Goal: Information Seeking & Learning: Learn about a topic

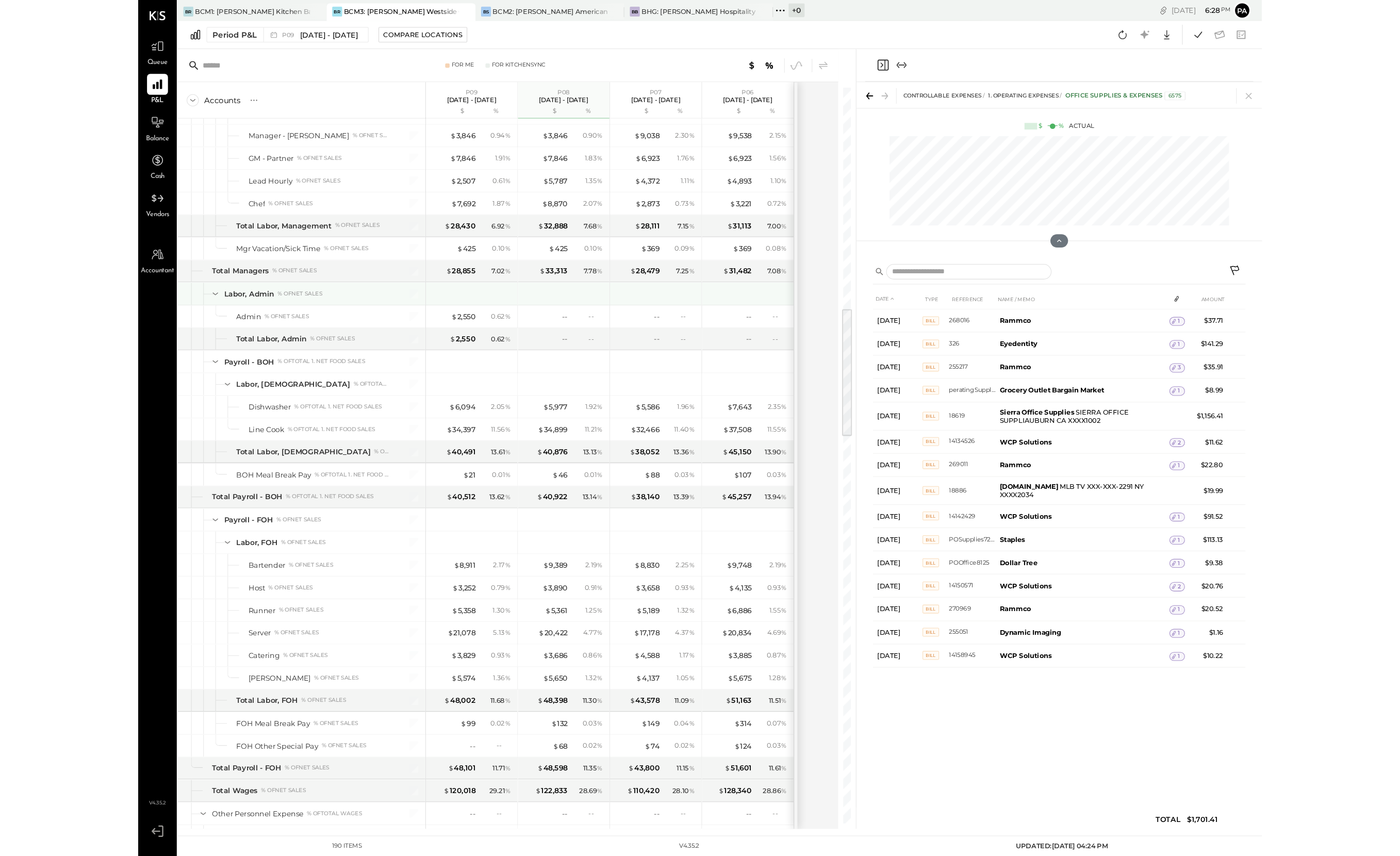
scroll to position [900, 0]
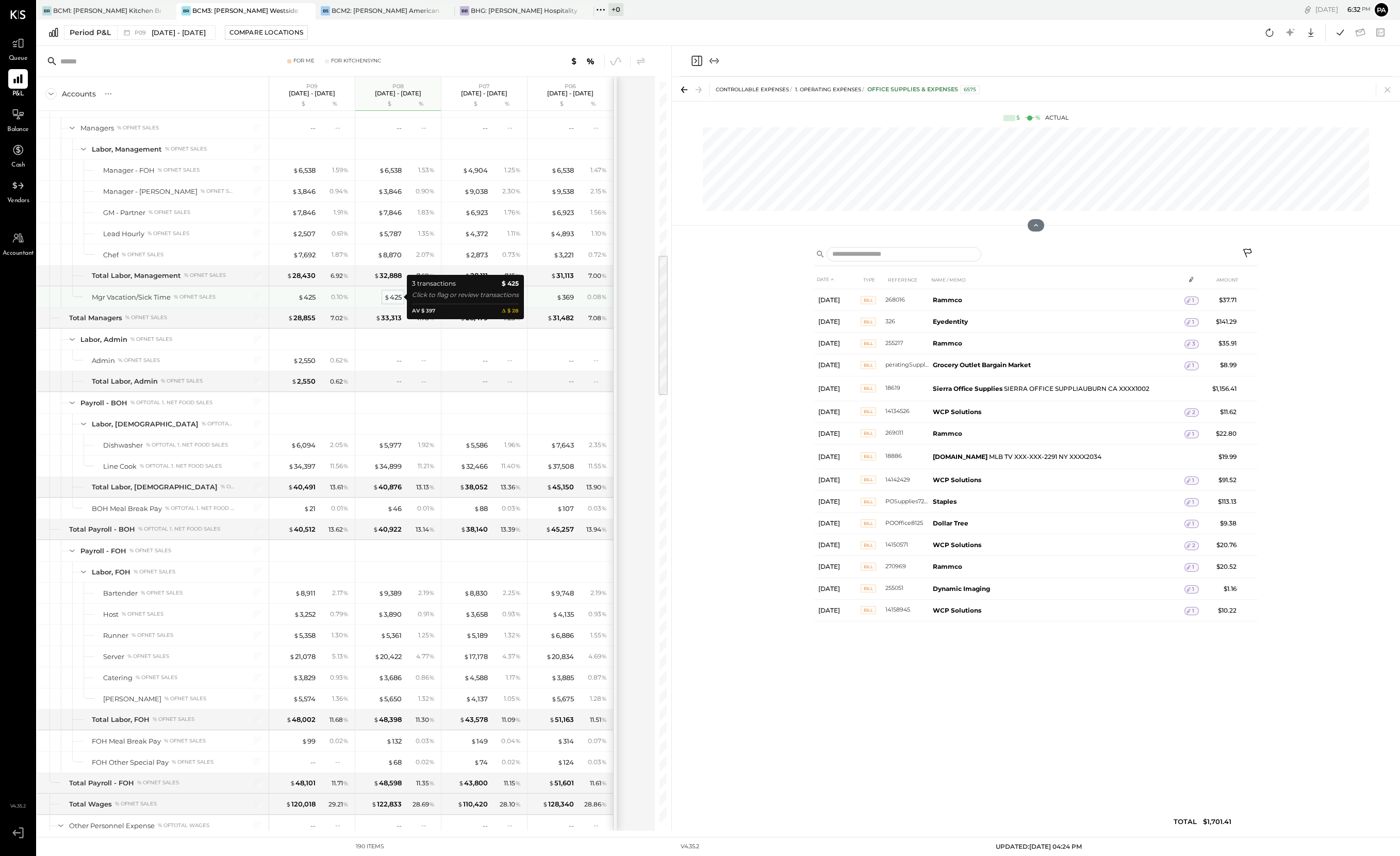
click at [394, 297] on div "$ 425" at bounding box center [393, 297] width 18 height 10
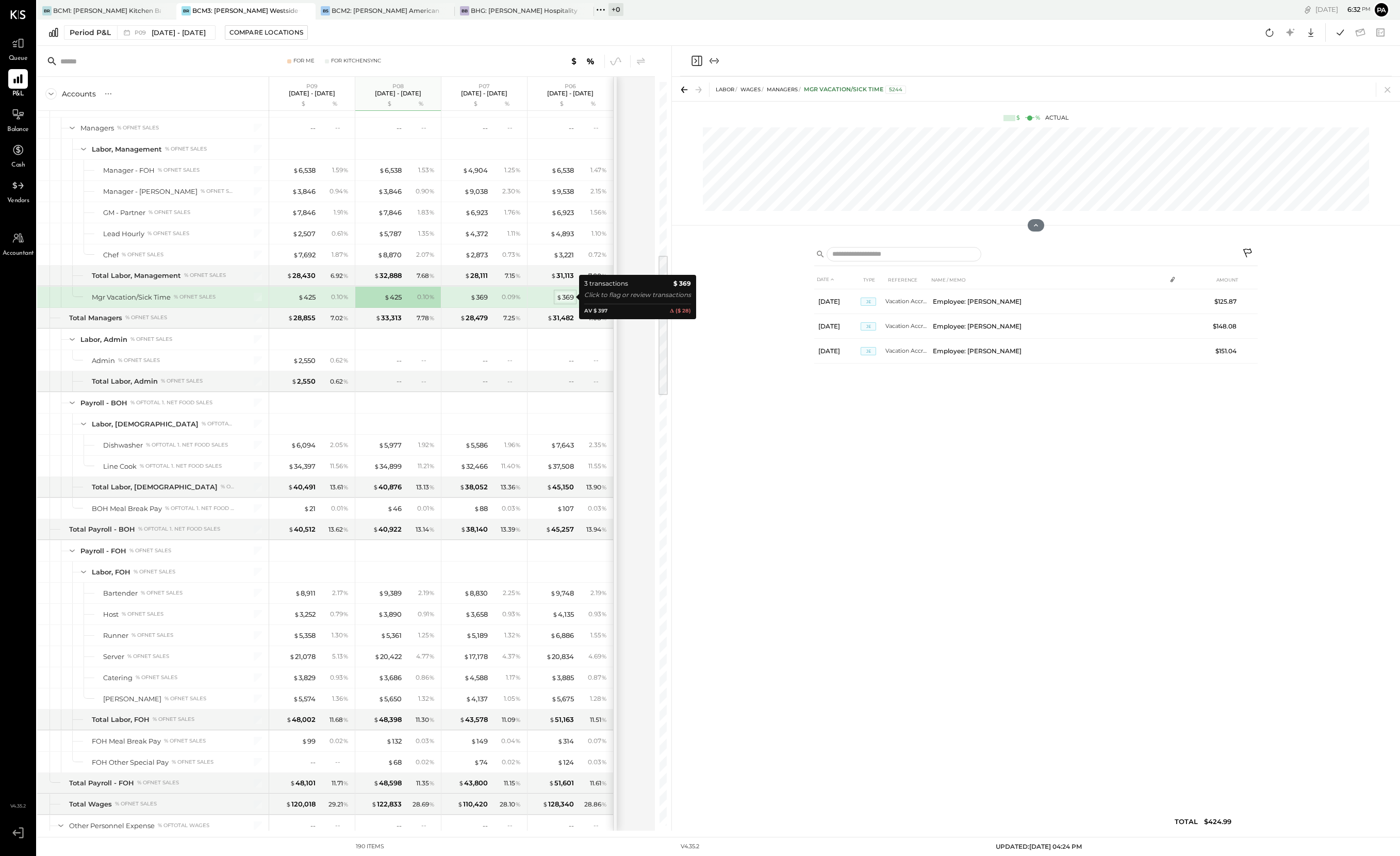
click at [569, 297] on div "$ 369" at bounding box center [565, 297] width 18 height 10
click at [312, 297] on div "$ 425" at bounding box center [307, 297] width 18 height 10
click at [684, 89] on icon at bounding box center [684, 89] width 6 height 1
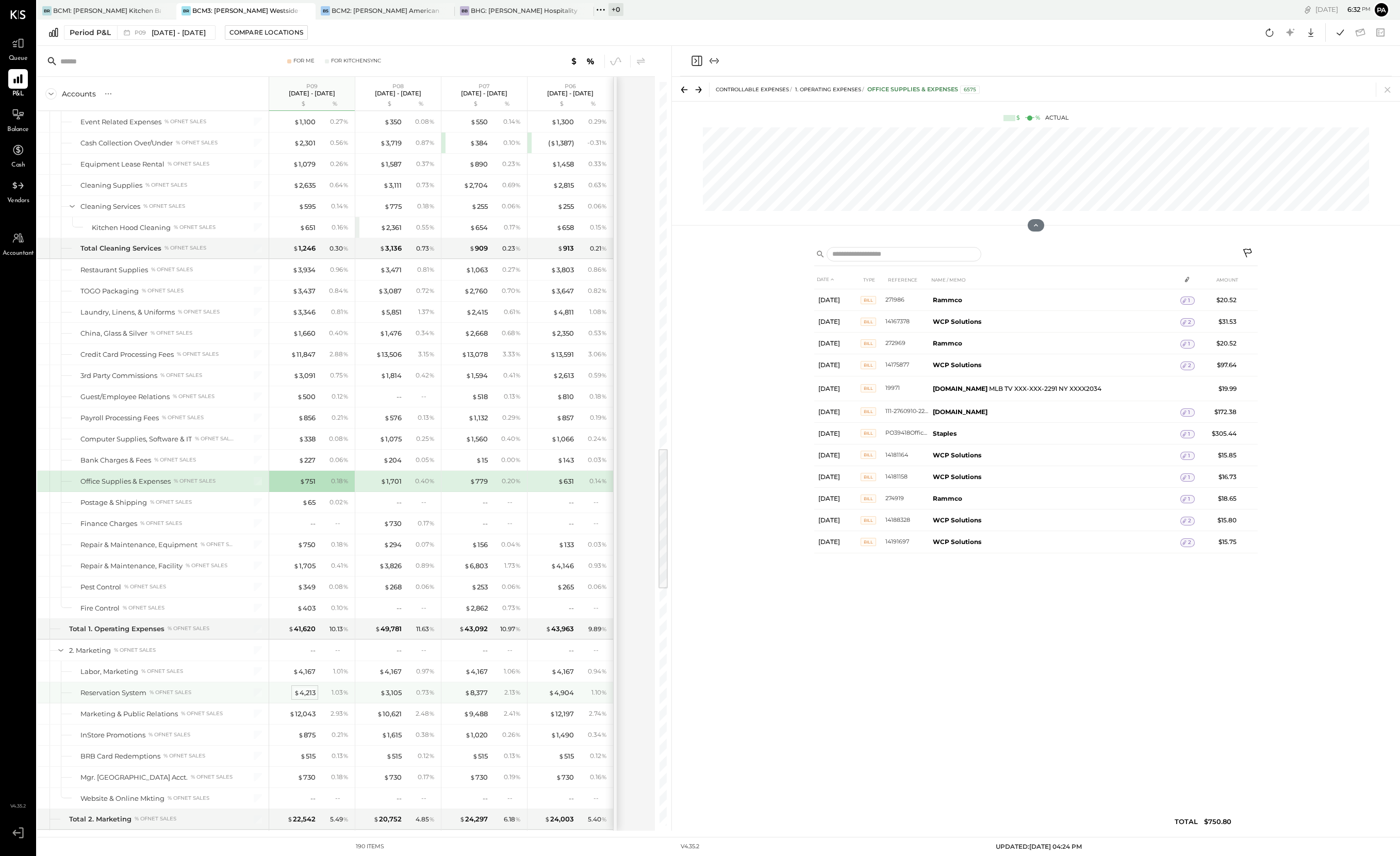
click at [302, 692] on div "$ 4,213" at bounding box center [304, 693] width 22 height 10
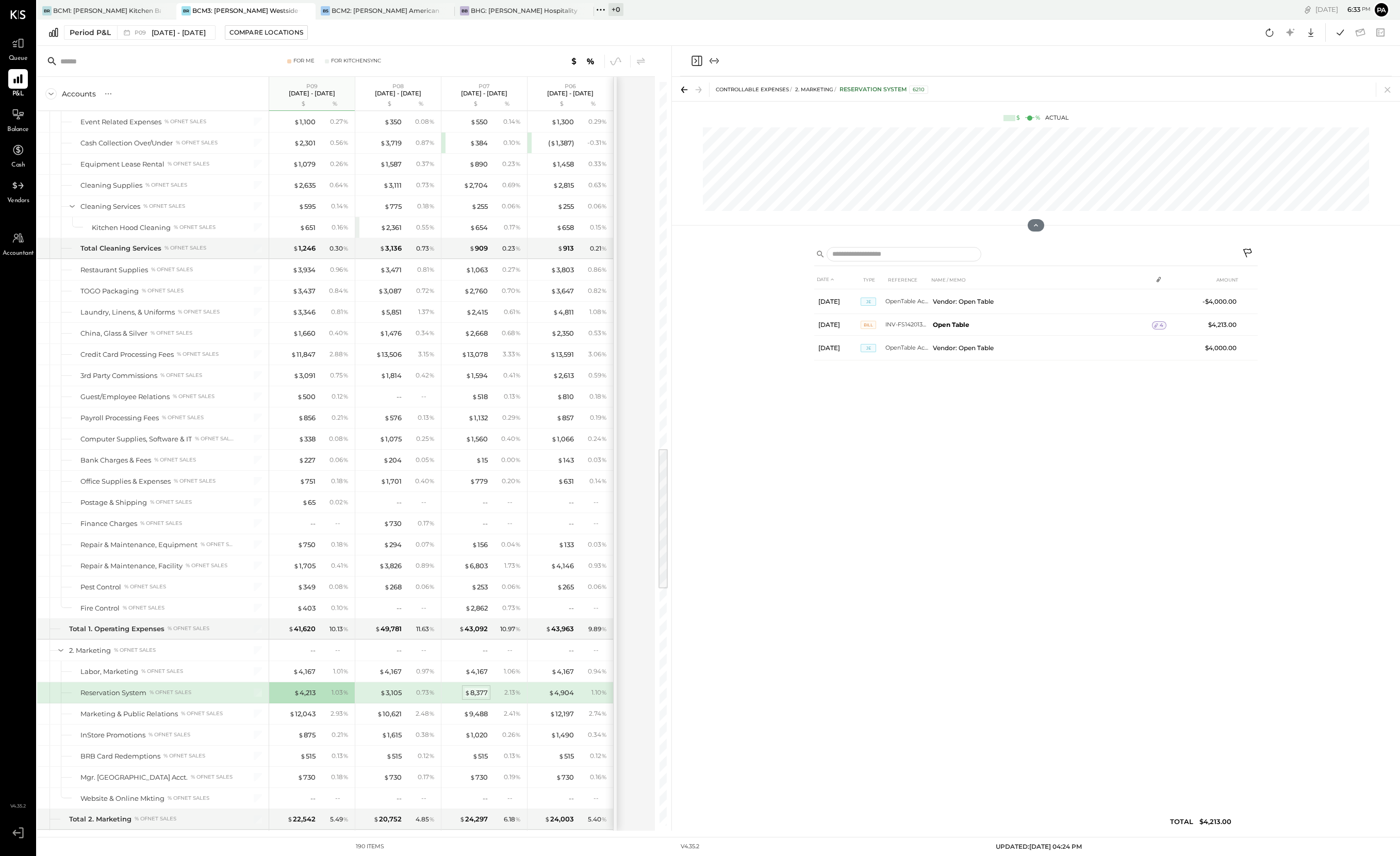
click at [481, 691] on div "$ 8,377" at bounding box center [476, 693] width 23 height 10
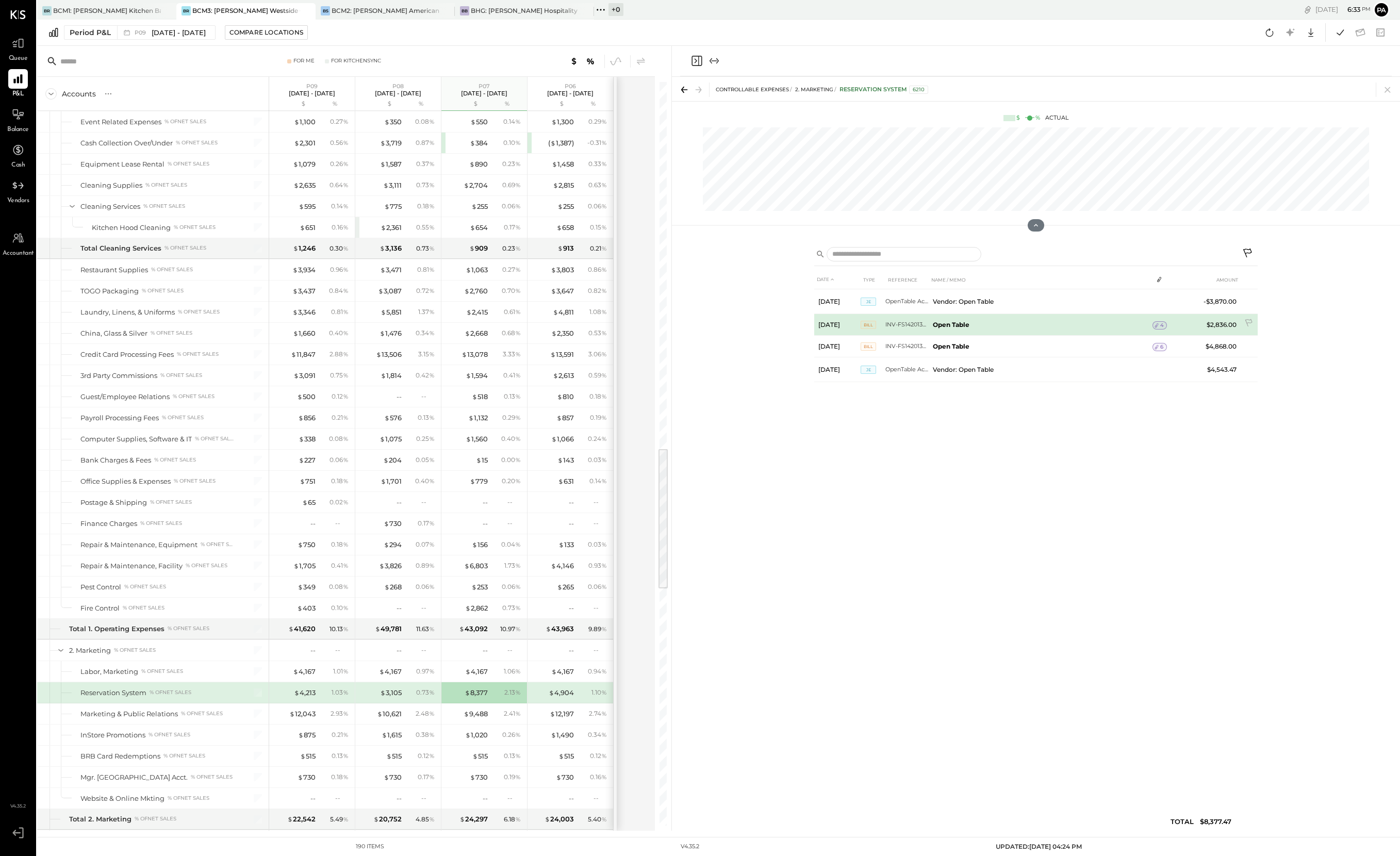
click at [867, 326] on span "Bill" at bounding box center [869, 325] width 16 height 8
click at [872, 324] on span "Bill" at bounding box center [869, 325] width 16 height 8
click at [870, 324] on span "Bill" at bounding box center [869, 325] width 16 height 8
click at [910, 323] on td "INV-FS1420130-032025" at bounding box center [907, 325] width 43 height 22
click at [957, 321] on b "Open Table" at bounding box center [951, 324] width 37 height 8
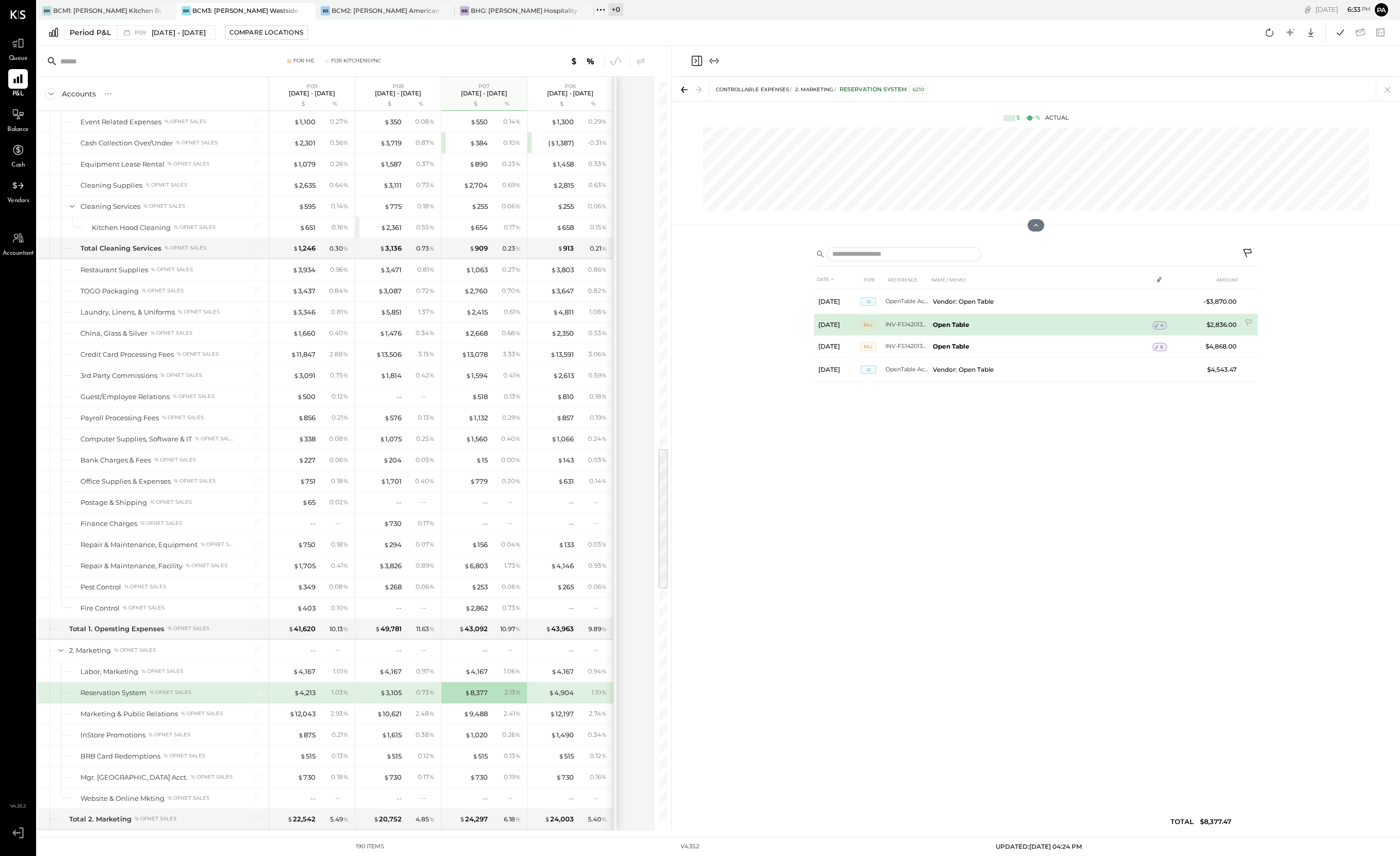
click at [1051, 326] on span "4" at bounding box center [1162, 326] width 4 height 7
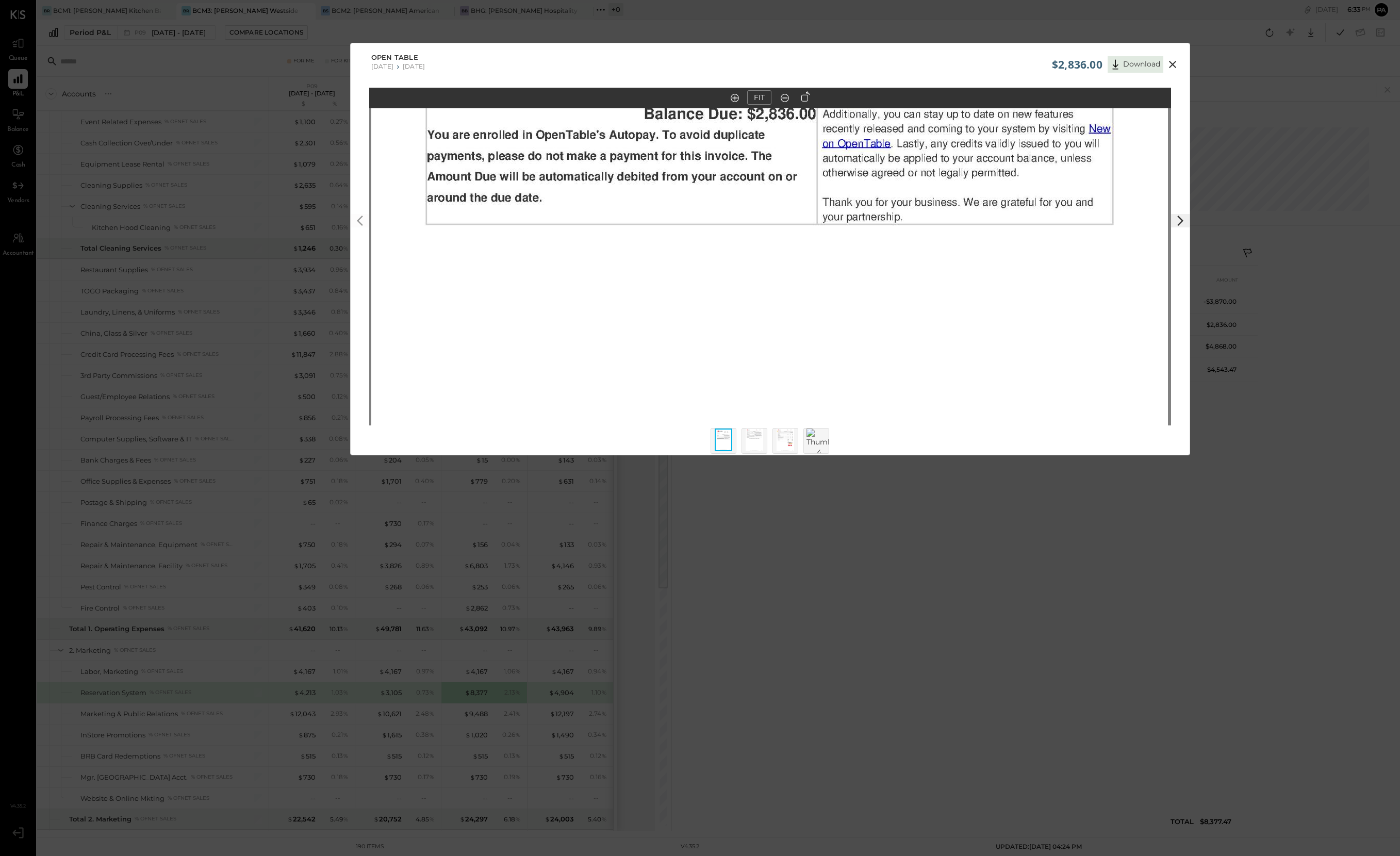
click at [757, 433] on img at bounding box center [754, 440] width 18 height 23
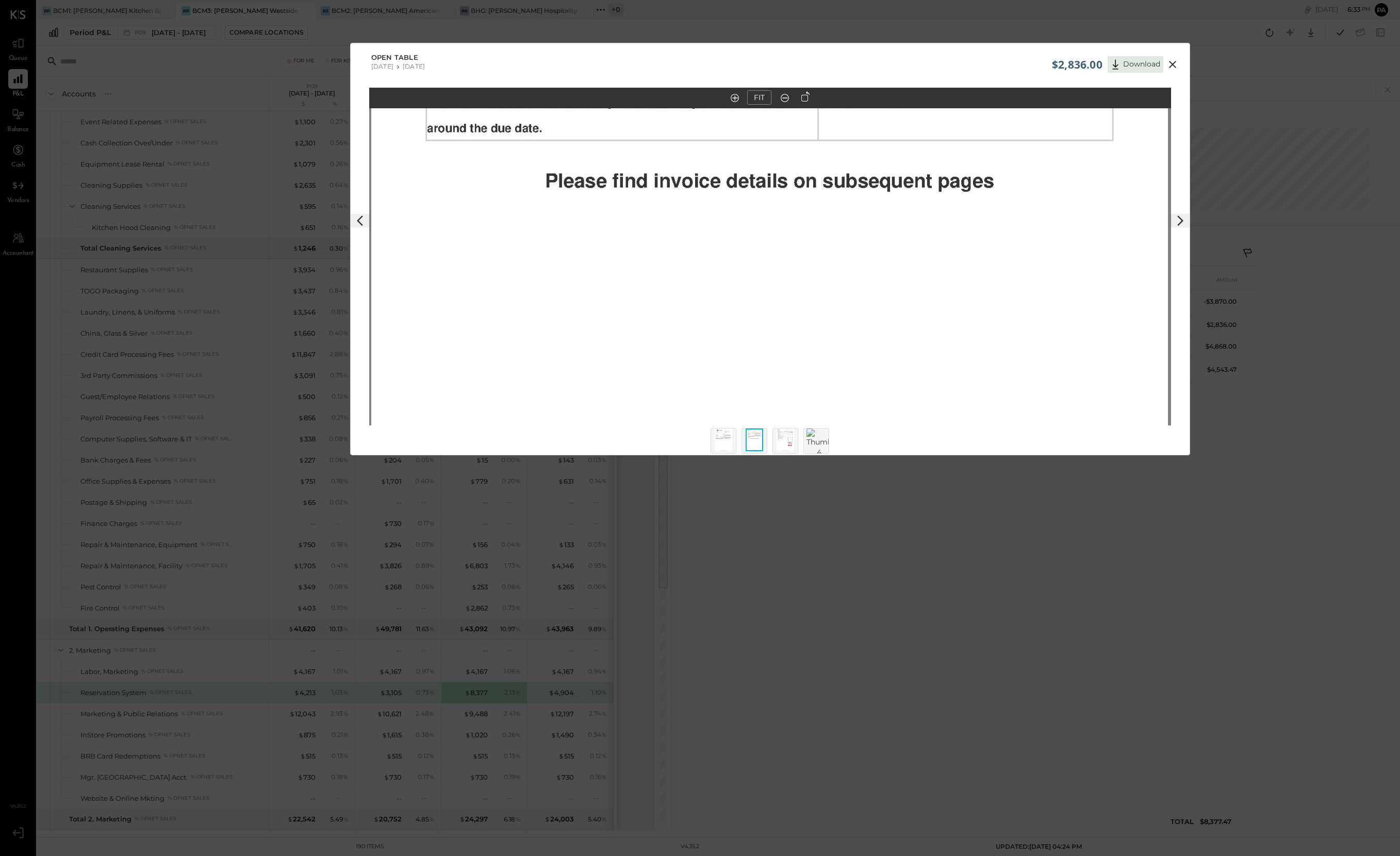
click at [784, 96] on icon at bounding box center [785, 97] width 11 height 13
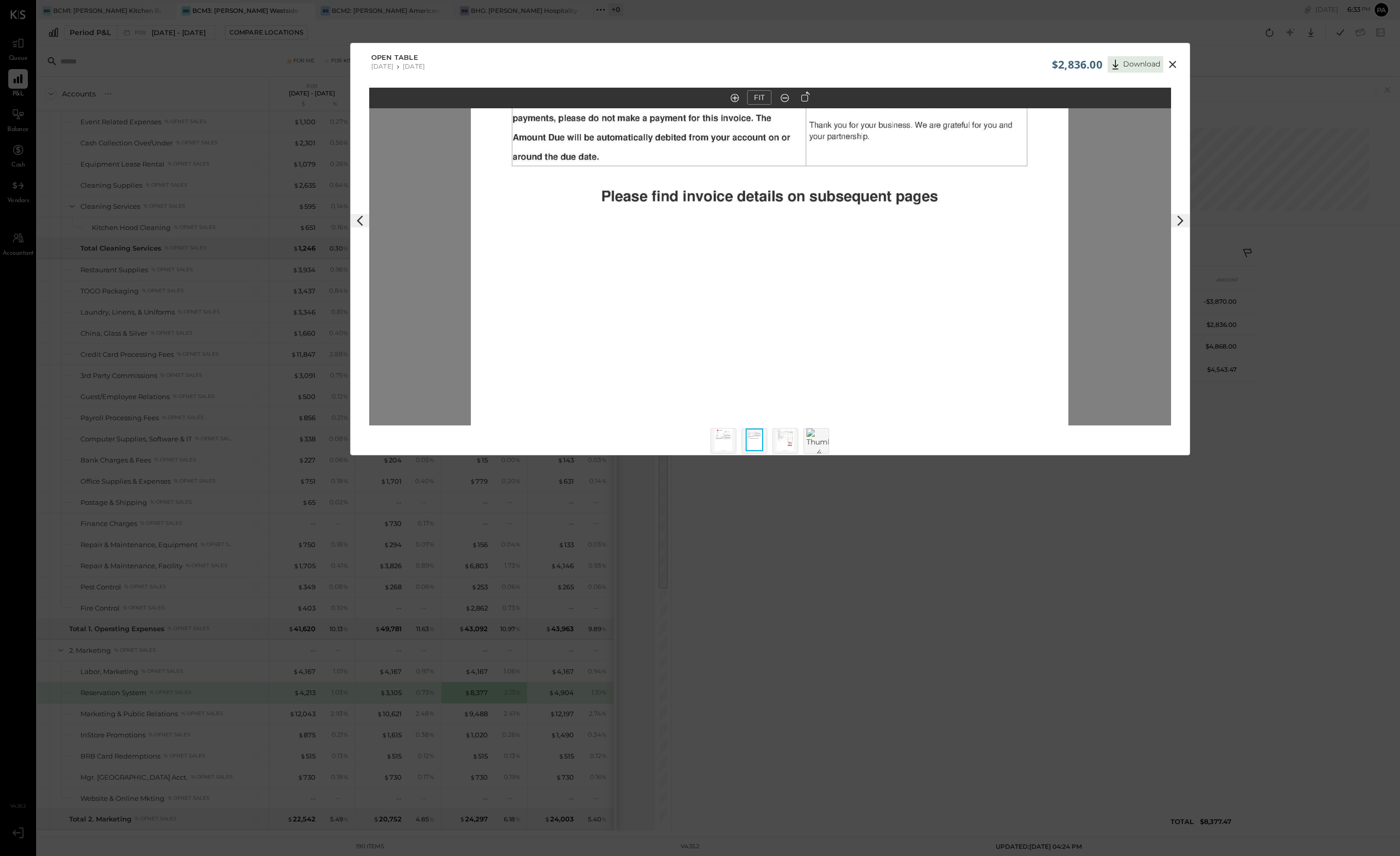
click at [784, 96] on icon at bounding box center [785, 97] width 11 height 13
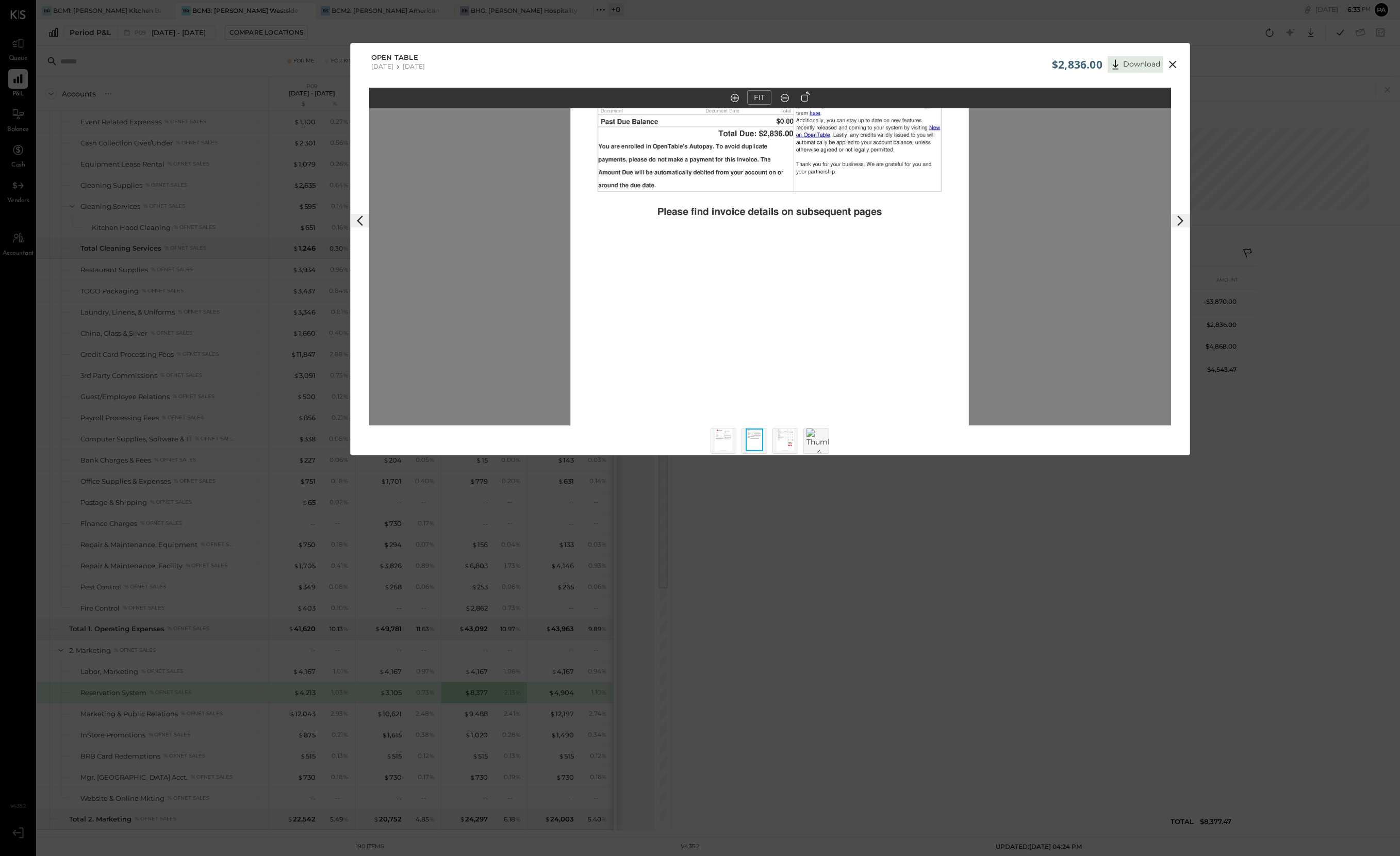
click at [784, 96] on icon at bounding box center [785, 97] width 11 height 13
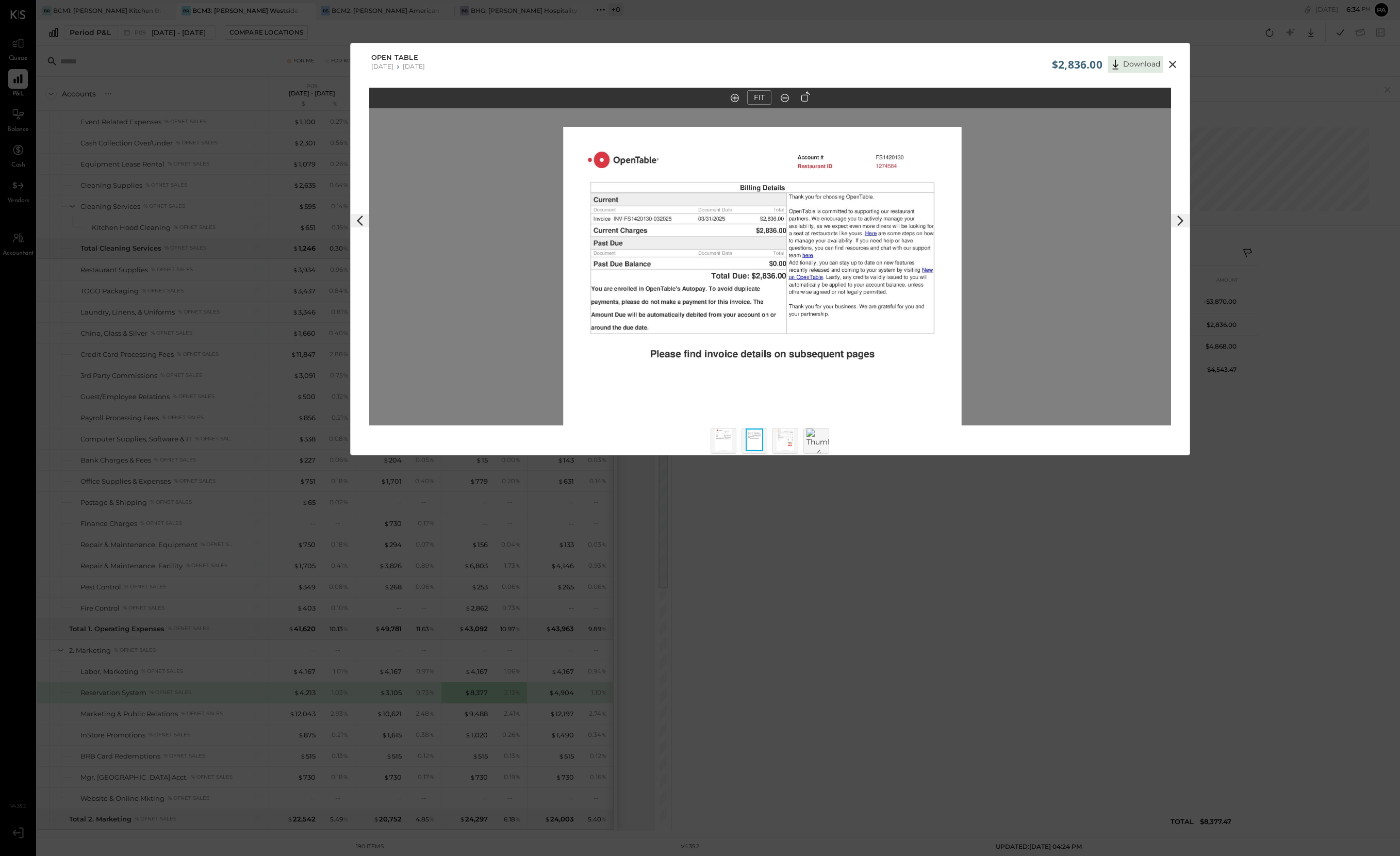
drag, startPoint x: 790, startPoint y: 174, endPoint x: 781, endPoint y: 223, distance: 49.8
click at [781, 223] on img at bounding box center [762, 385] width 398 height 516
click at [1051, 64] on icon at bounding box center [1173, 64] width 7 height 7
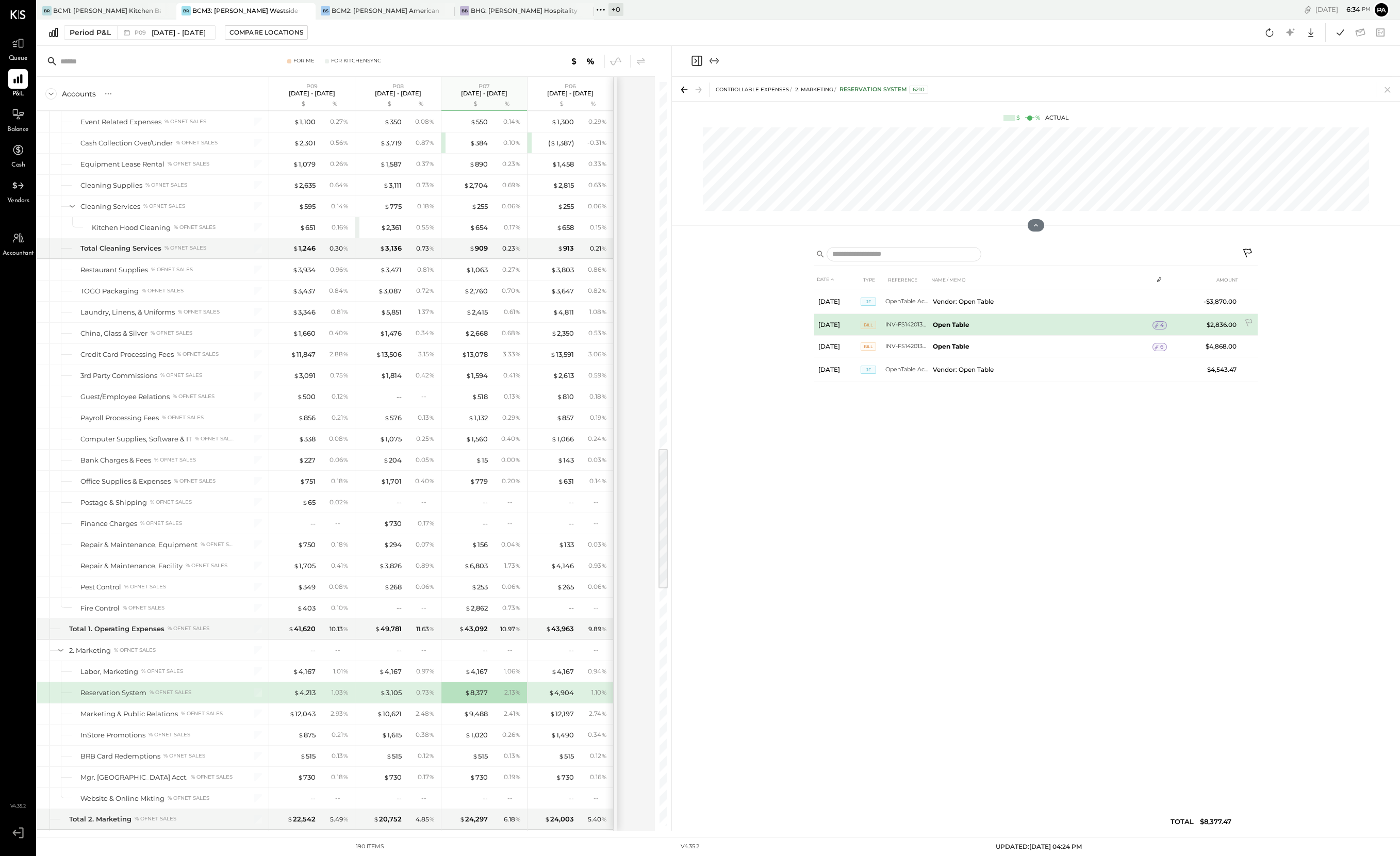
click at [1051, 324] on icon at bounding box center [1157, 326] width 7 height 7
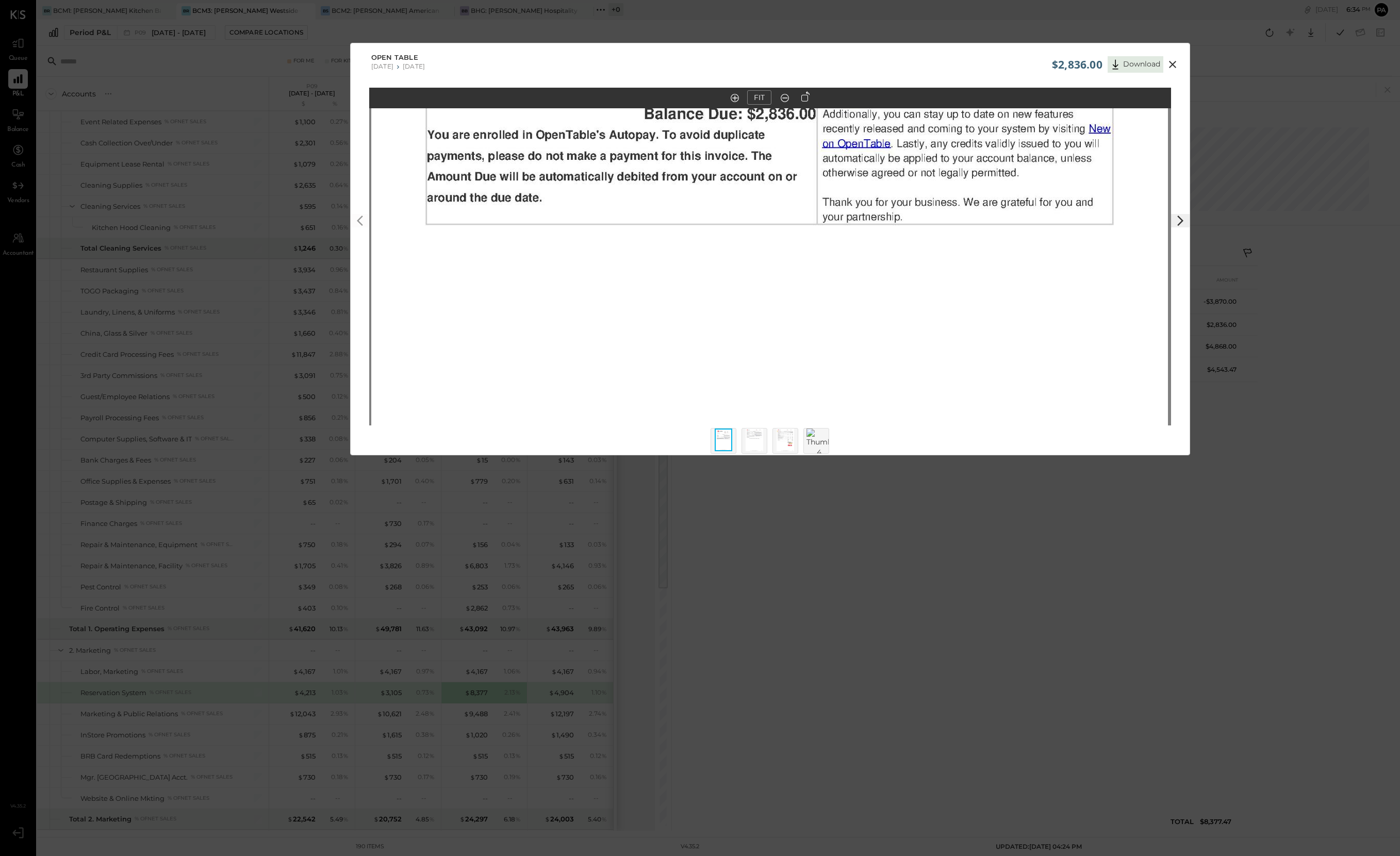
click at [785, 97] on icon at bounding box center [785, 97] width 11 height 13
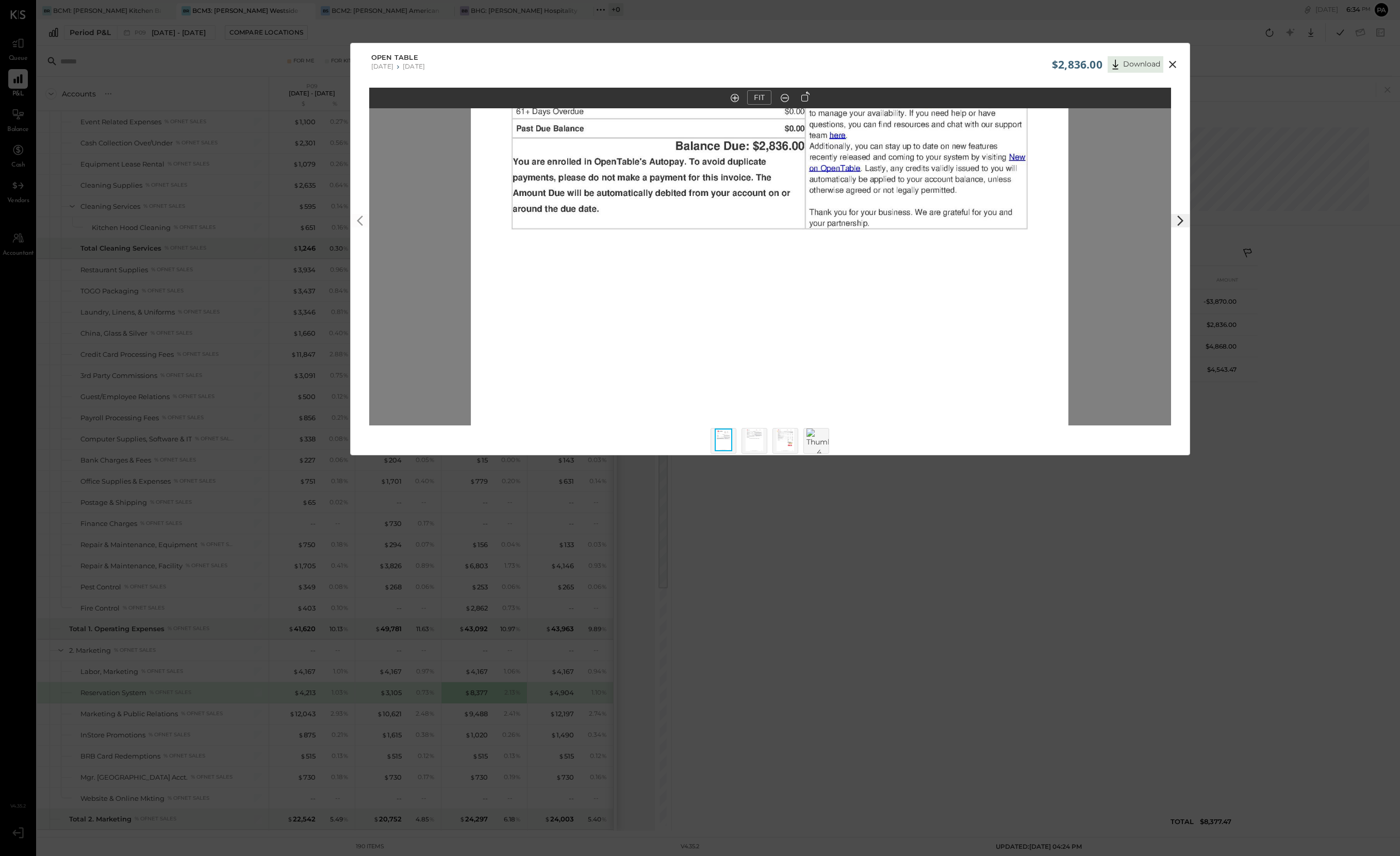
click at [785, 97] on icon at bounding box center [785, 97] width 11 height 13
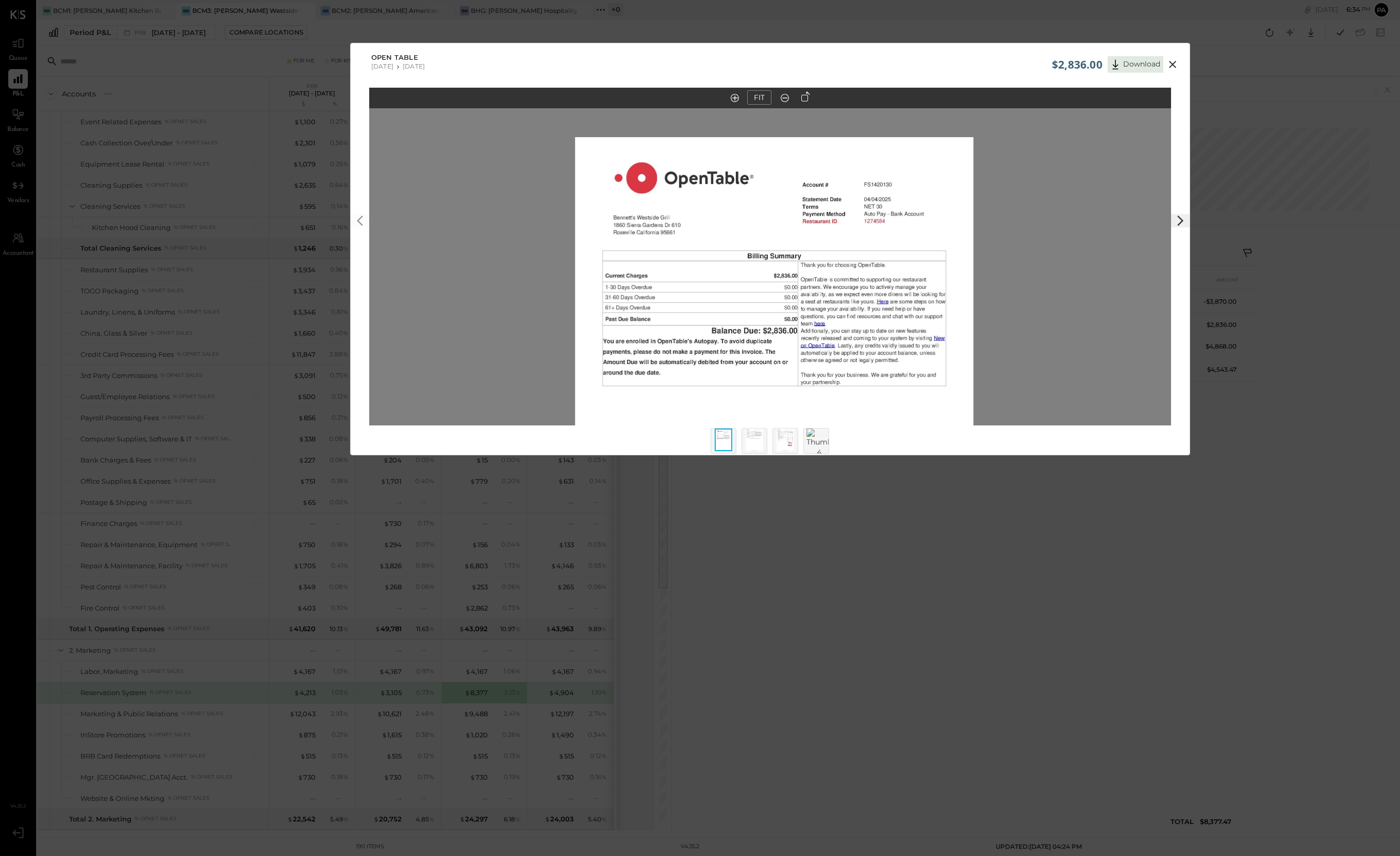
drag, startPoint x: 828, startPoint y: 186, endPoint x: 831, endPoint y: 263, distance: 77.1
click at [831, 263] on img at bounding box center [774, 395] width 398 height 516
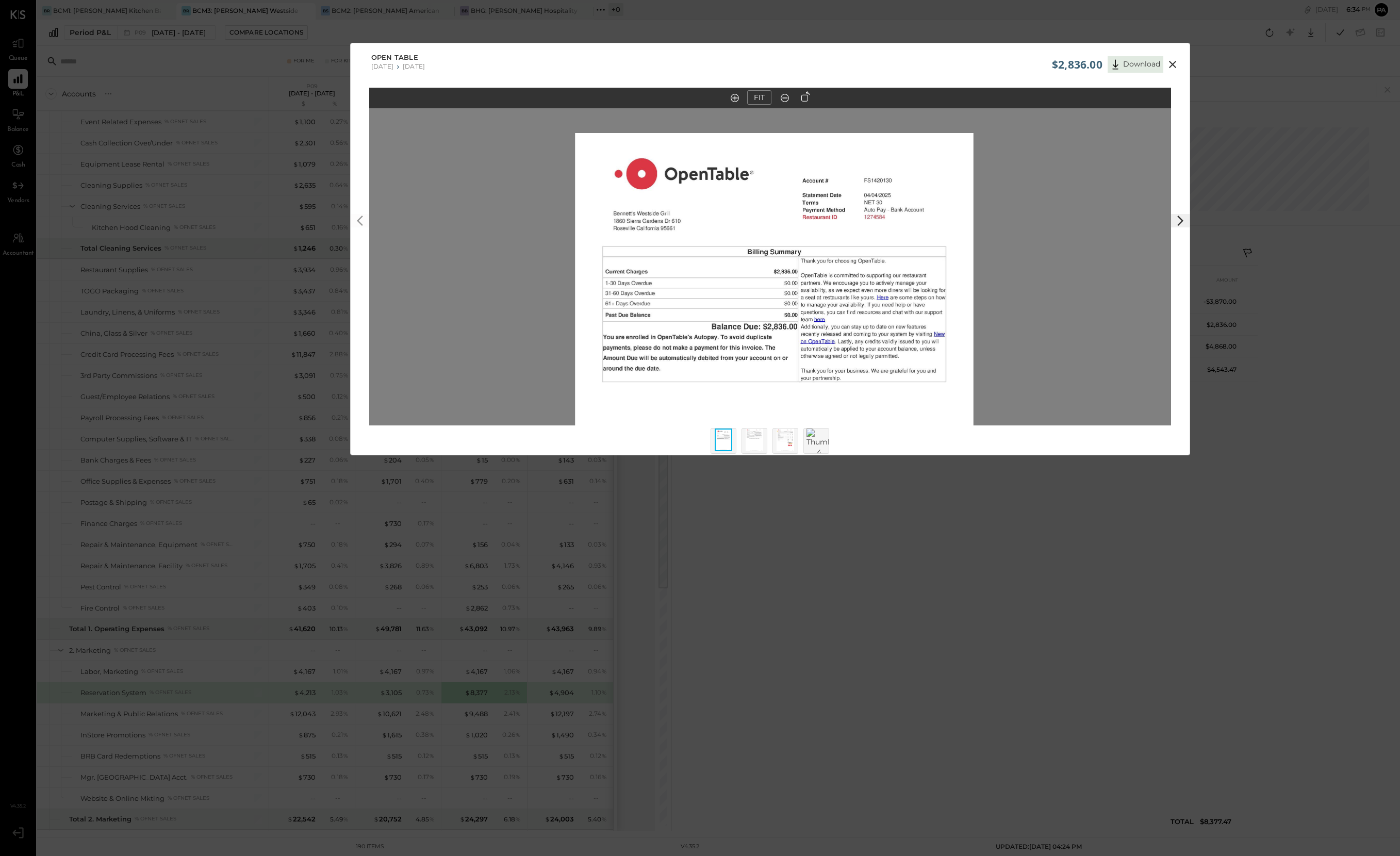
click at [1051, 222] on polygon at bounding box center [1180, 220] width 6 height 11
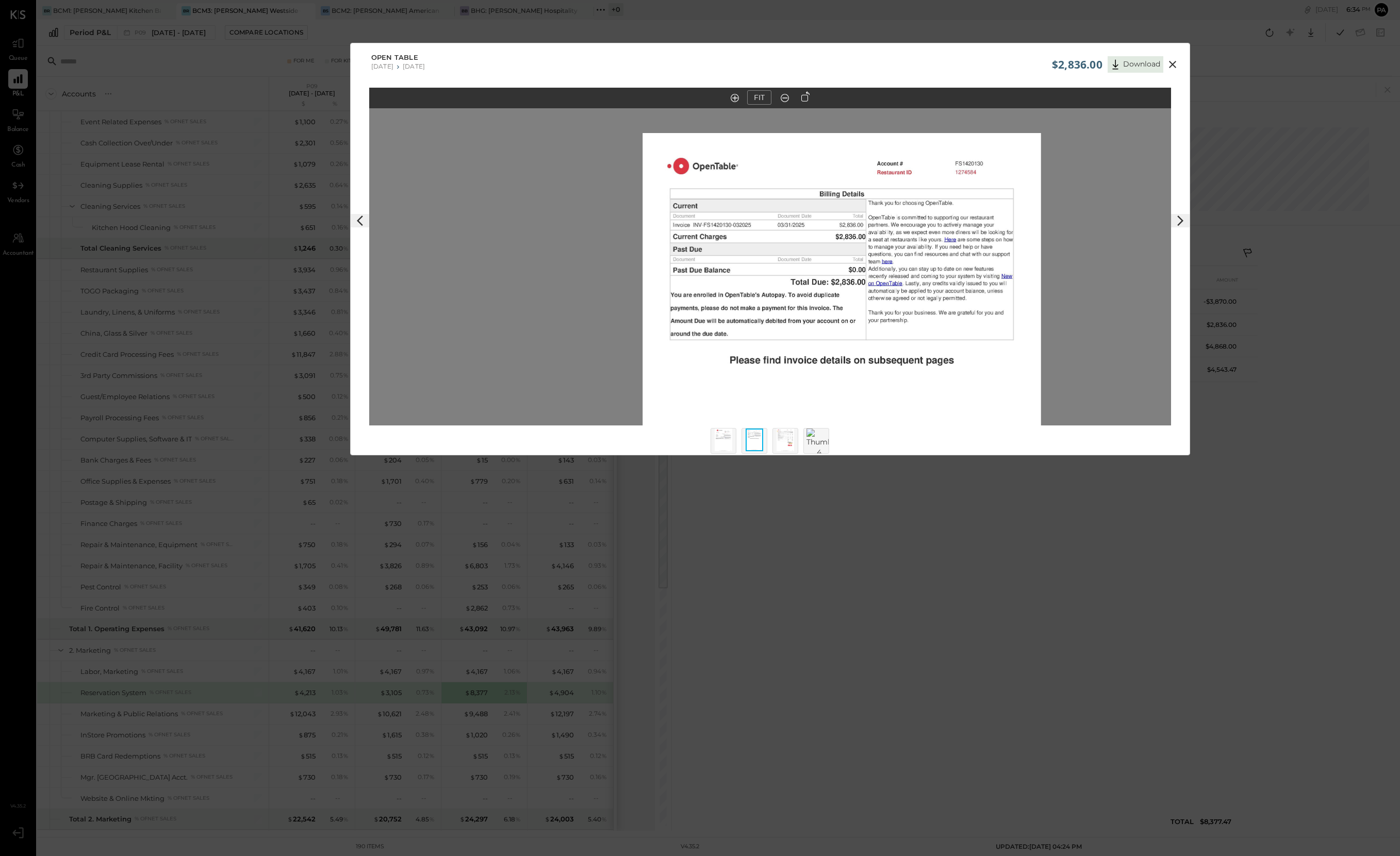
drag, startPoint x: 843, startPoint y: 248, endPoint x: 867, endPoint y: 316, distance: 72.1
click at [867, 316] on img at bounding box center [842, 391] width 398 height 516
click at [1051, 61] on icon at bounding box center [1173, 65] width 13 height 13
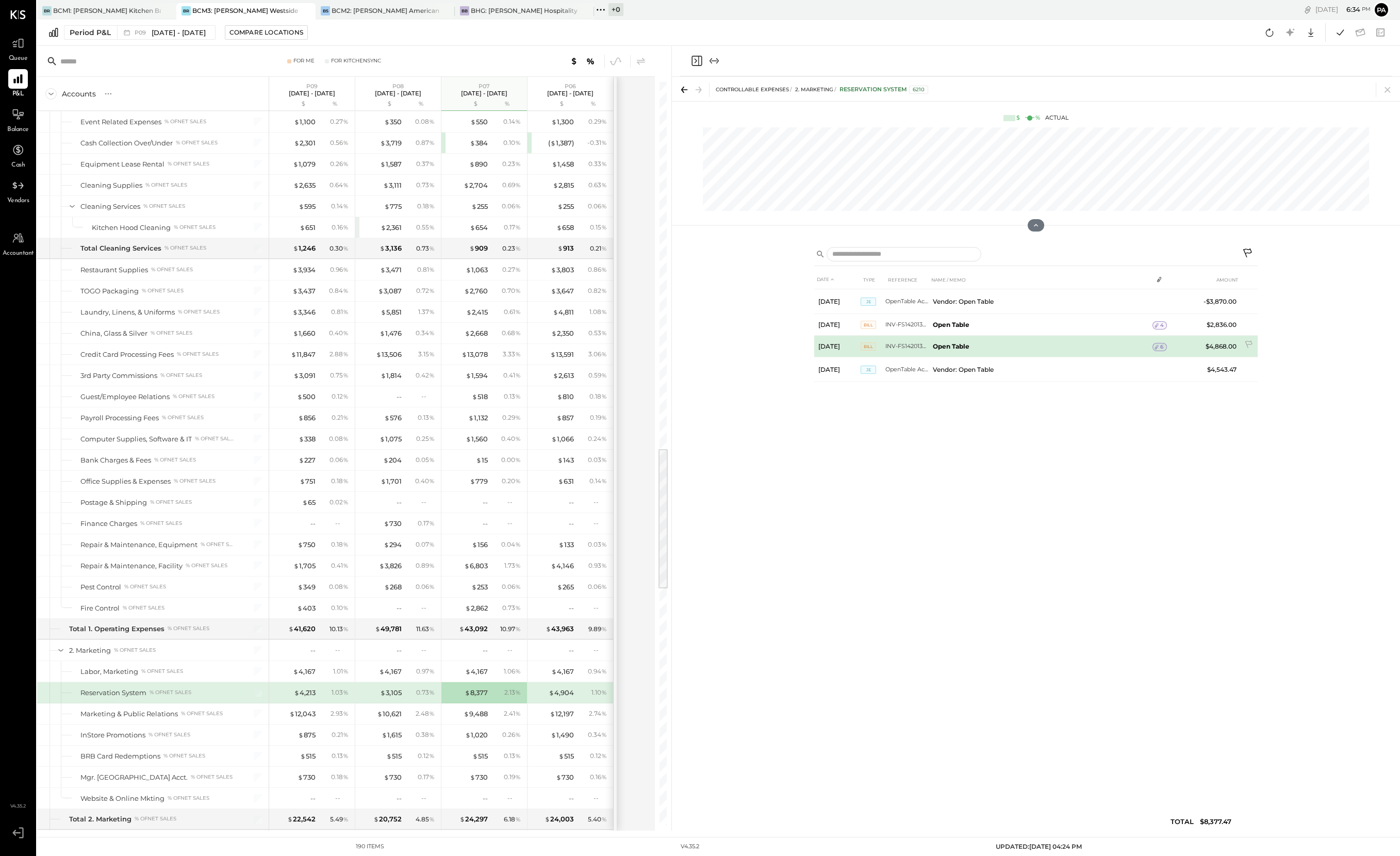
click at [1051, 346] on icon at bounding box center [1157, 347] width 7 height 7
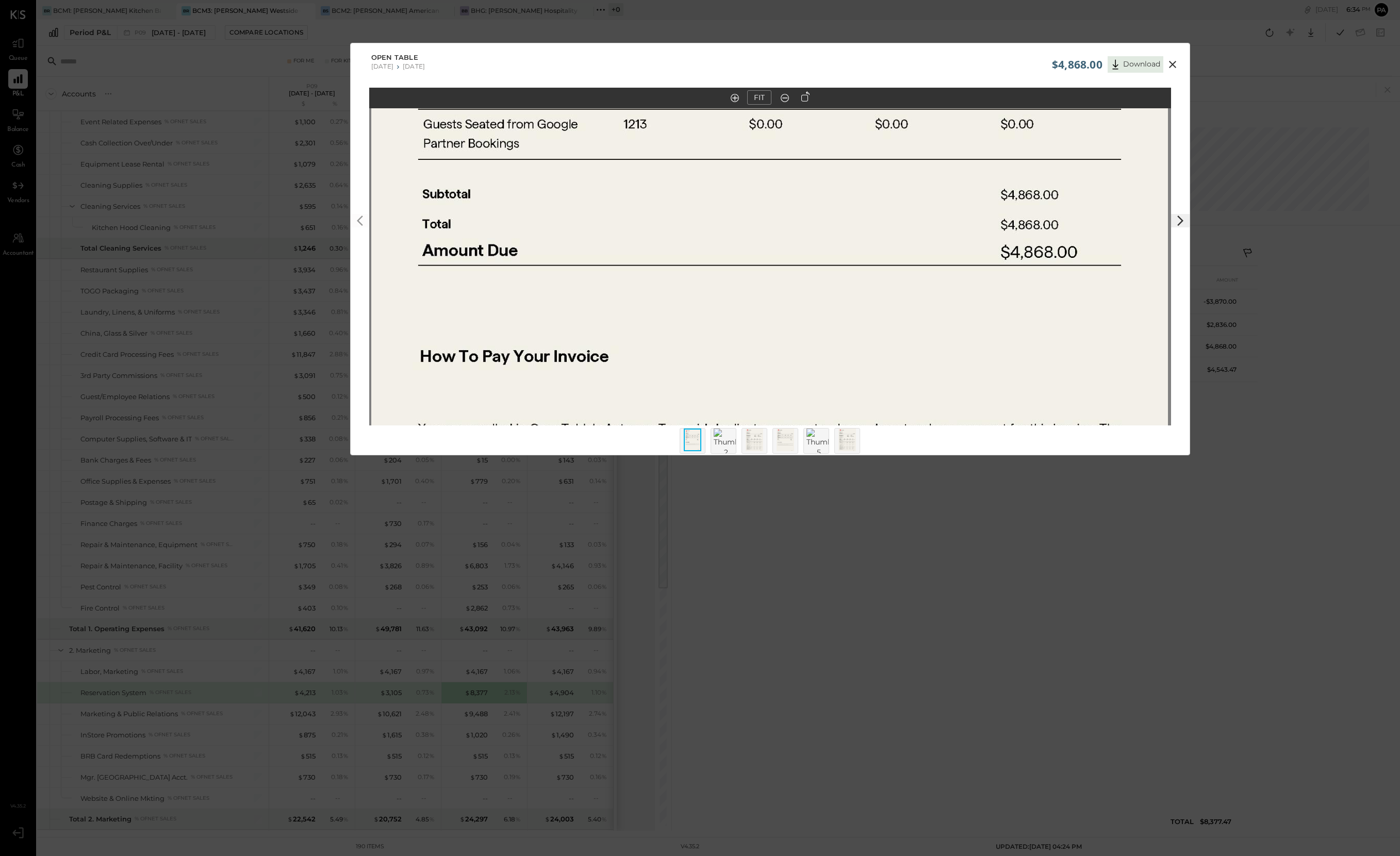
click at [784, 95] on icon at bounding box center [785, 97] width 11 height 13
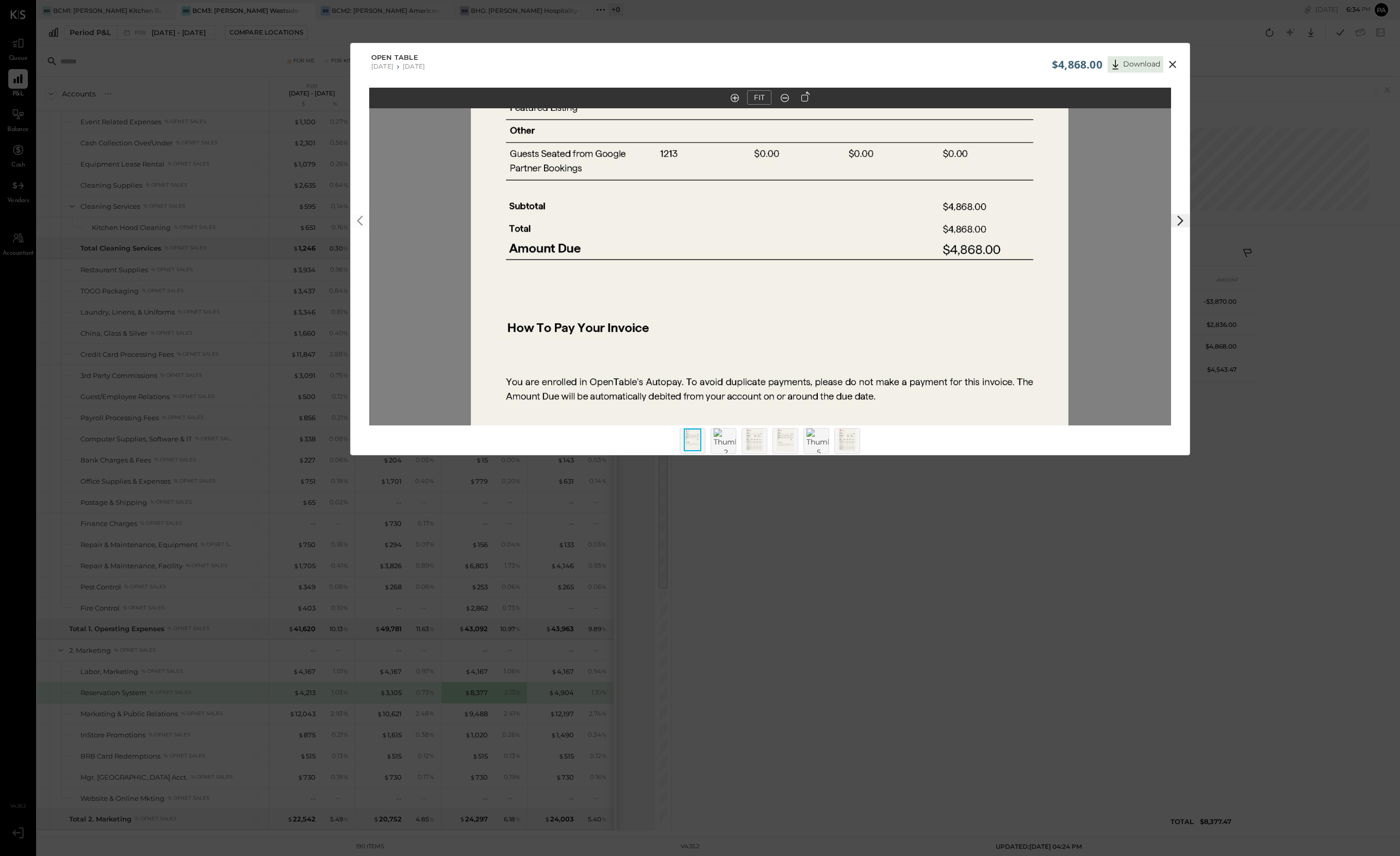
click at [784, 95] on icon at bounding box center [785, 97] width 11 height 13
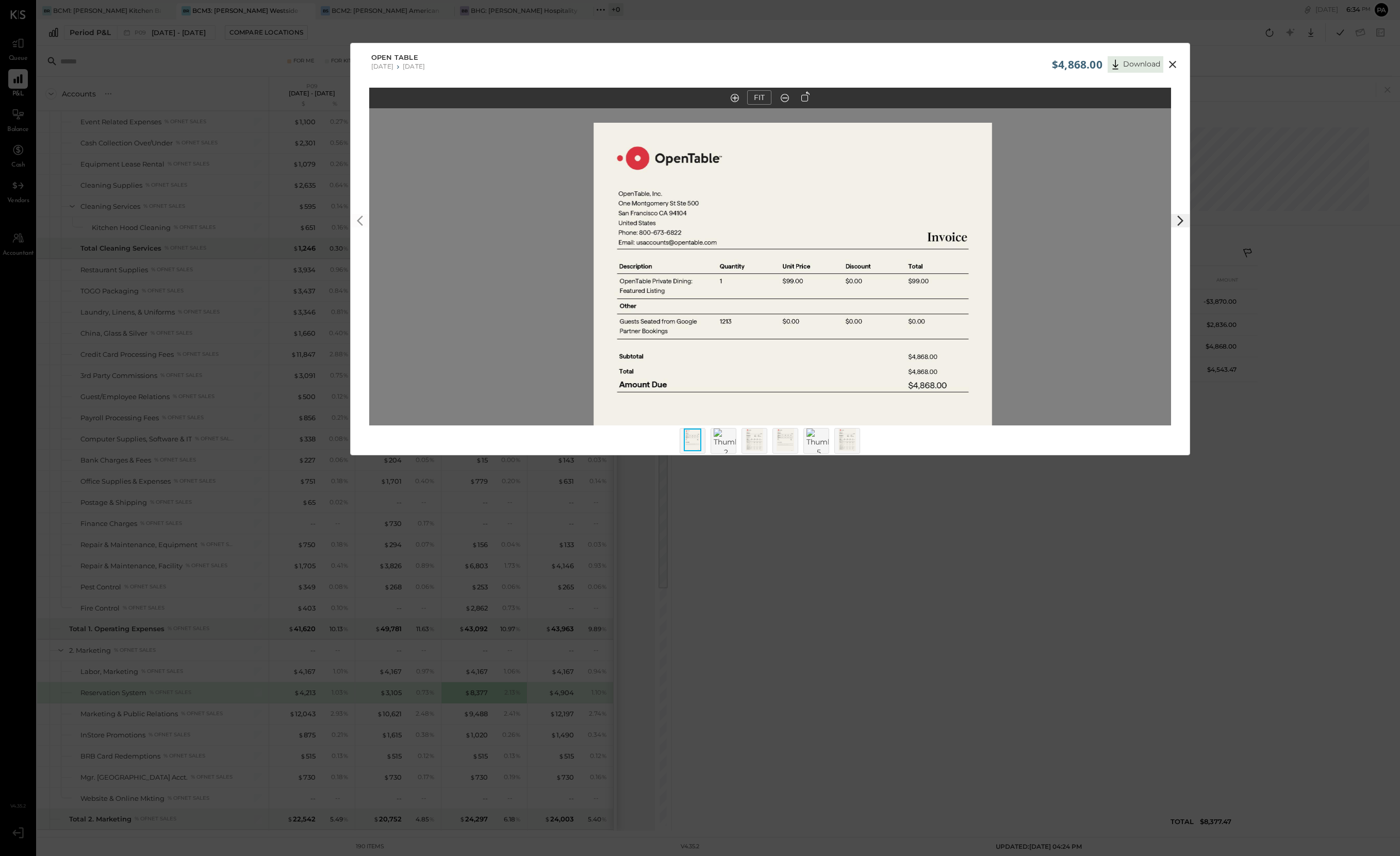
drag, startPoint x: 788, startPoint y: 189, endPoint x: 784, endPoint y: 221, distance: 32.2
click at [784, 221] on img at bounding box center [793, 381] width 398 height 516
click at [696, 440] on img at bounding box center [692, 440] width 18 height 23
click at [754, 439] on img at bounding box center [754, 440] width 18 height 23
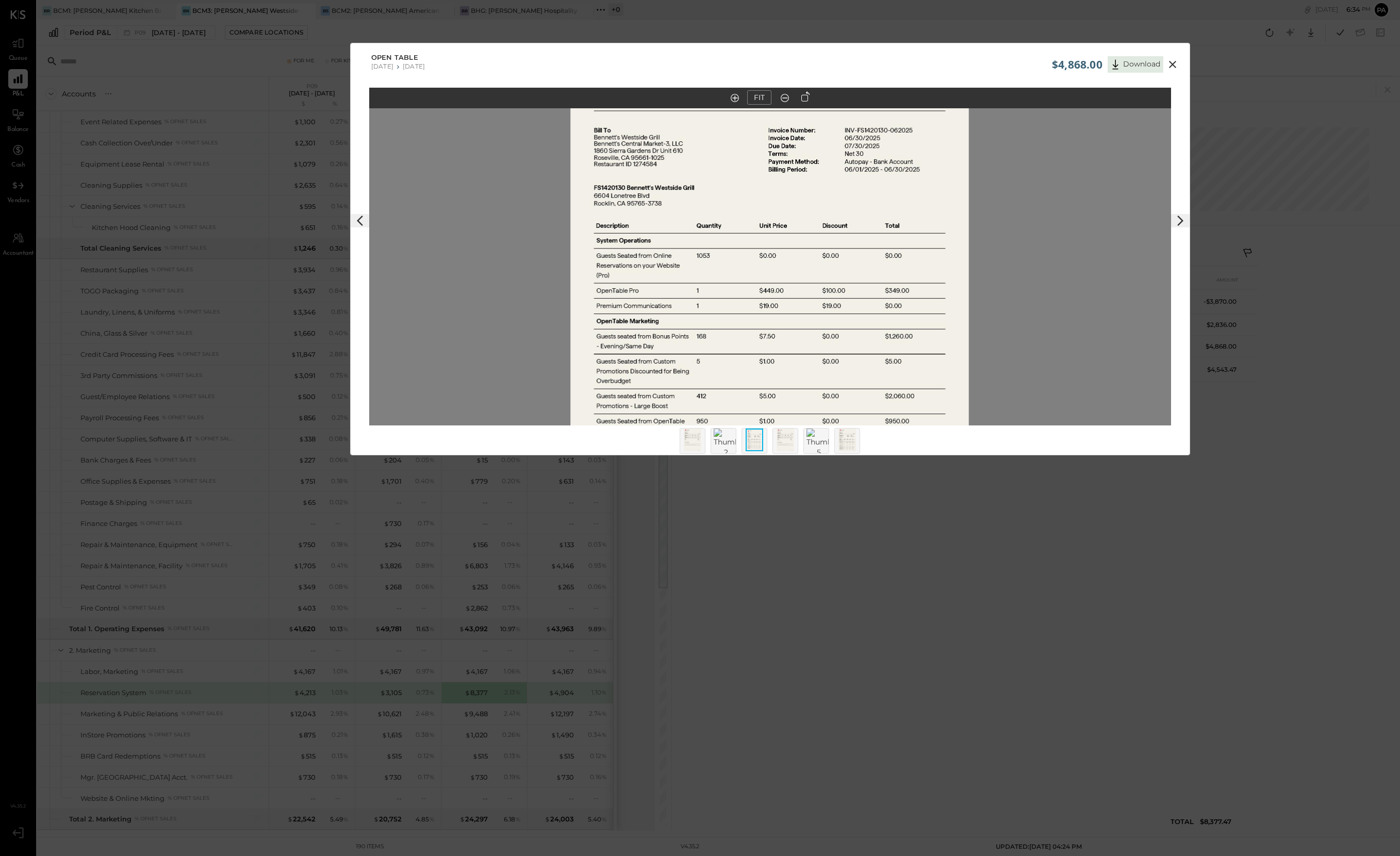
click at [790, 441] on img at bounding box center [785, 440] width 18 height 23
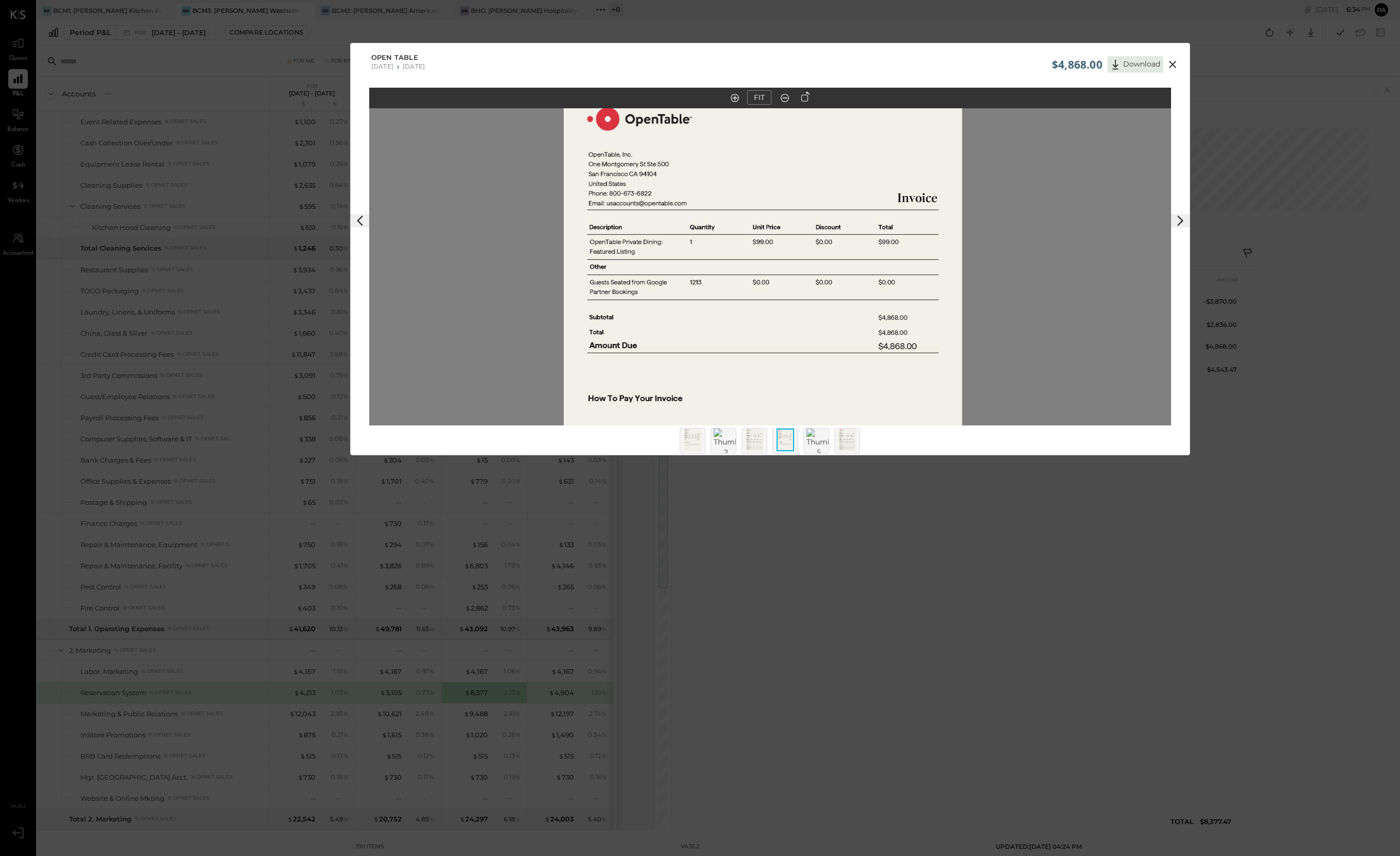
drag, startPoint x: 1003, startPoint y: 217, endPoint x: 996, endPoint y: 290, distance: 73.3
click at [996, 290] on div at bounding box center [770, 266] width 802 height 317
click at [850, 439] on img at bounding box center [847, 440] width 18 height 23
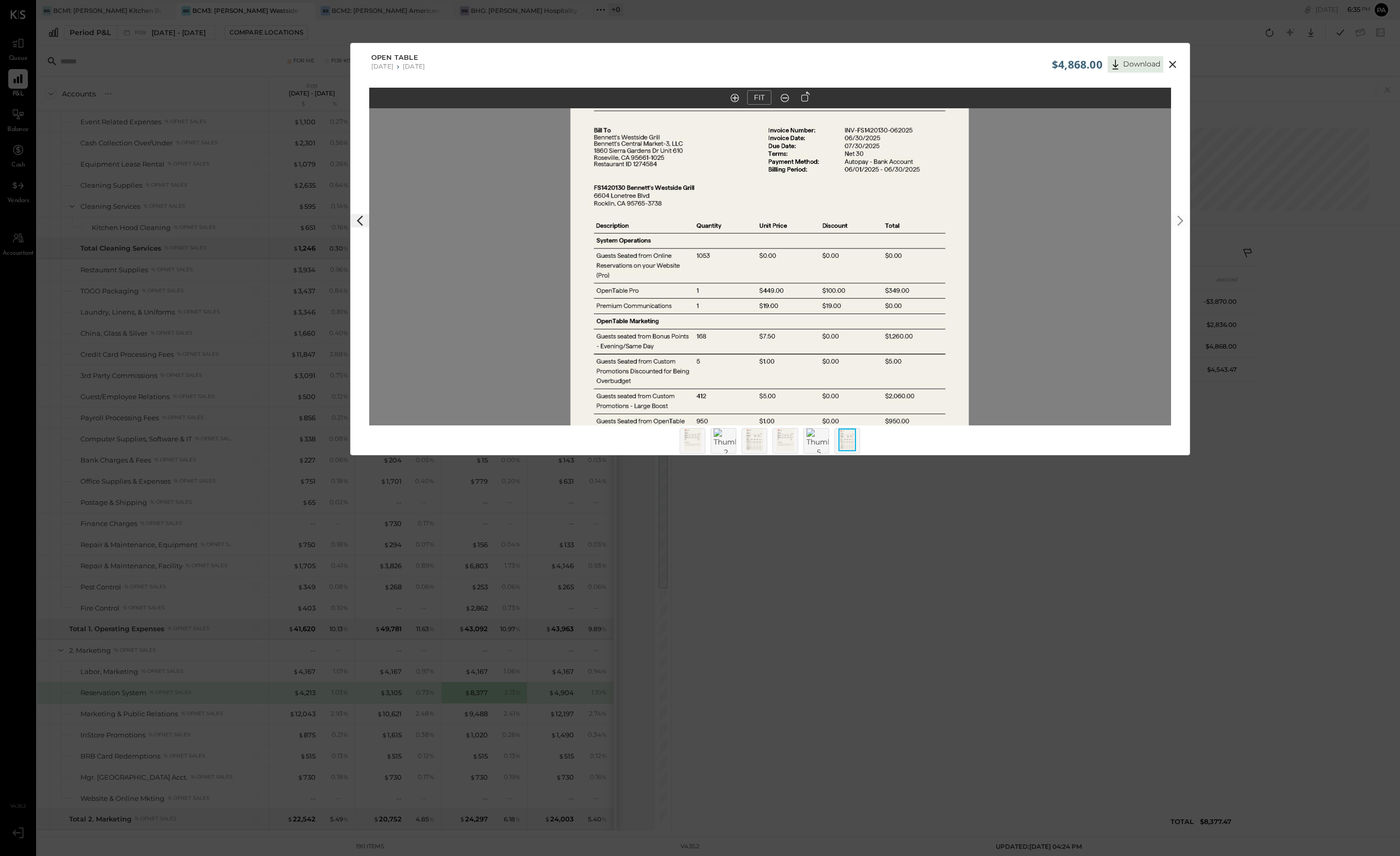
click at [1051, 64] on icon at bounding box center [1173, 65] width 13 height 13
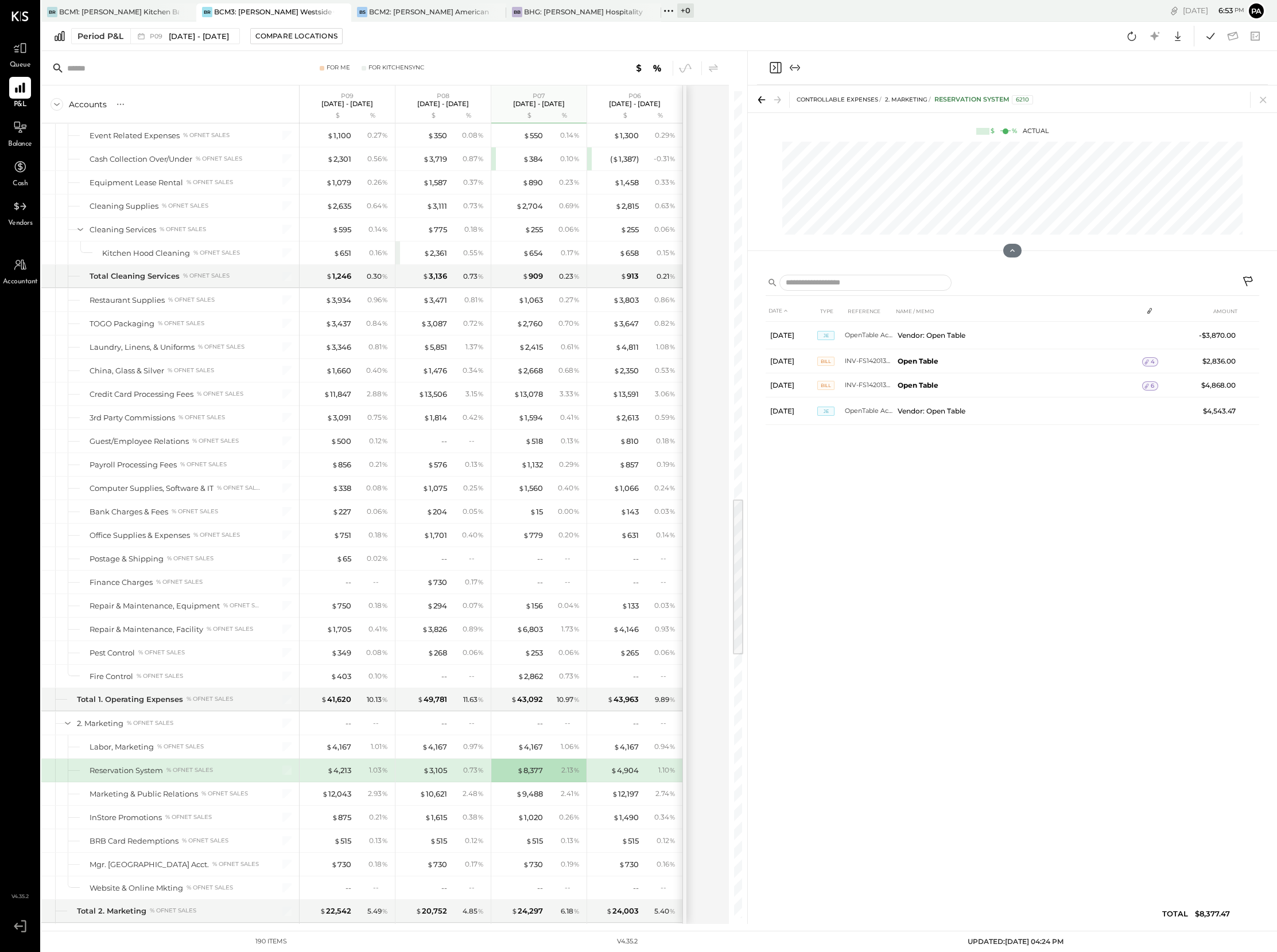
click at [17, 890] on icon at bounding box center [19, 926] width 9 height 7
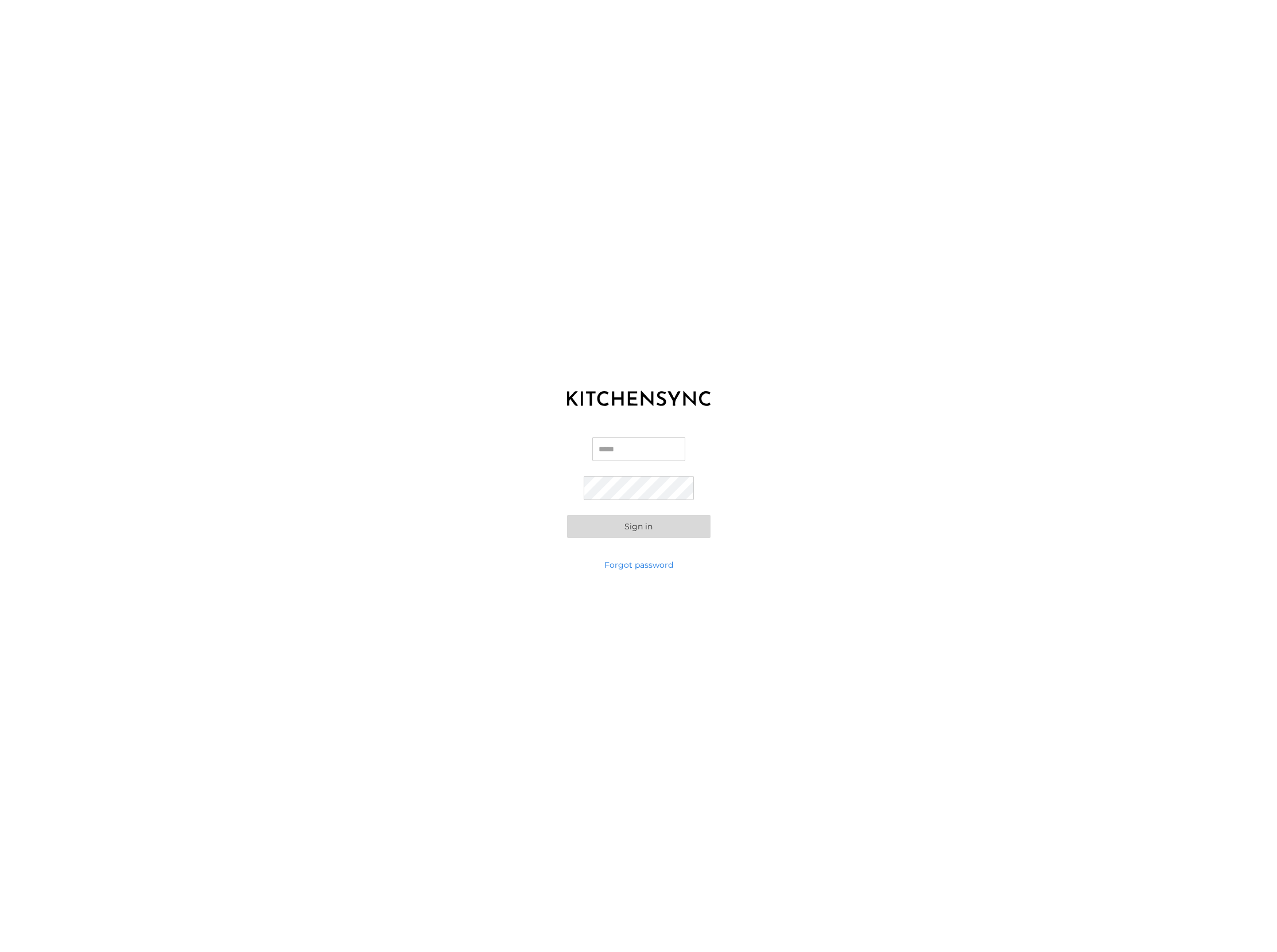
type input "**********"
